Goal: Find specific page/section: Find specific page/section

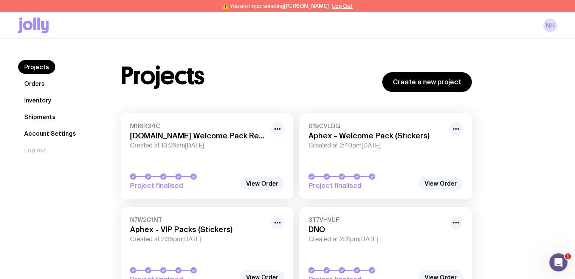
click at [39, 100] on link "Inventory" at bounding box center [37, 100] width 39 height 14
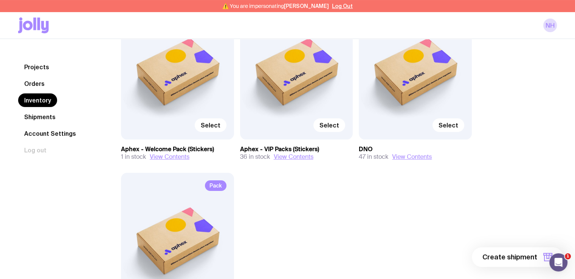
scroll to position [118, 0]
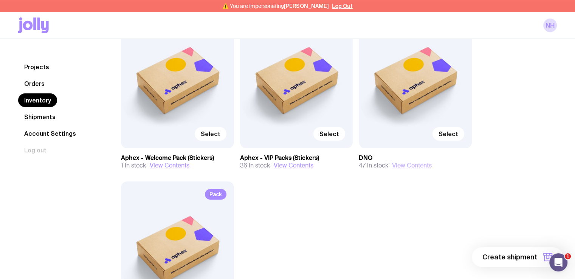
click at [407, 167] on button "View Contents" at bounding box center [412, 166] width 40 height 8
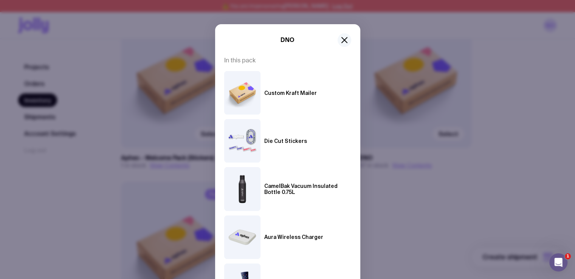
click at [342, 43] on icon "button" at bounding box center [344, 40] width 9 height 9
